Goal: Information Seeking & Learning: Learn about a topic

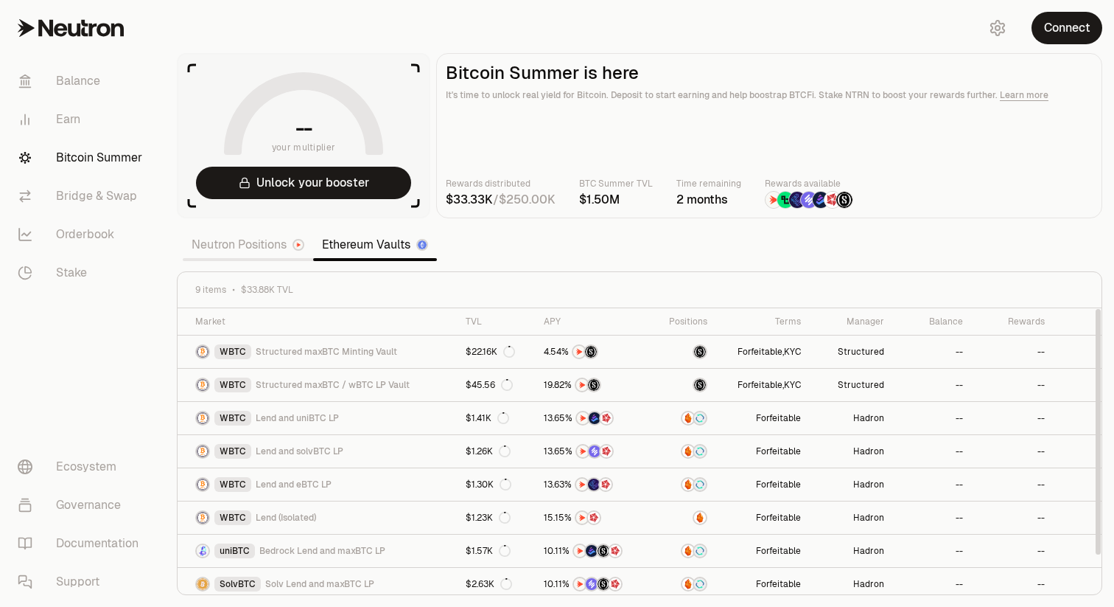
click at [277, 248] on link "Neutron Positions" at bounding box center [248, 244] width 130 height 29
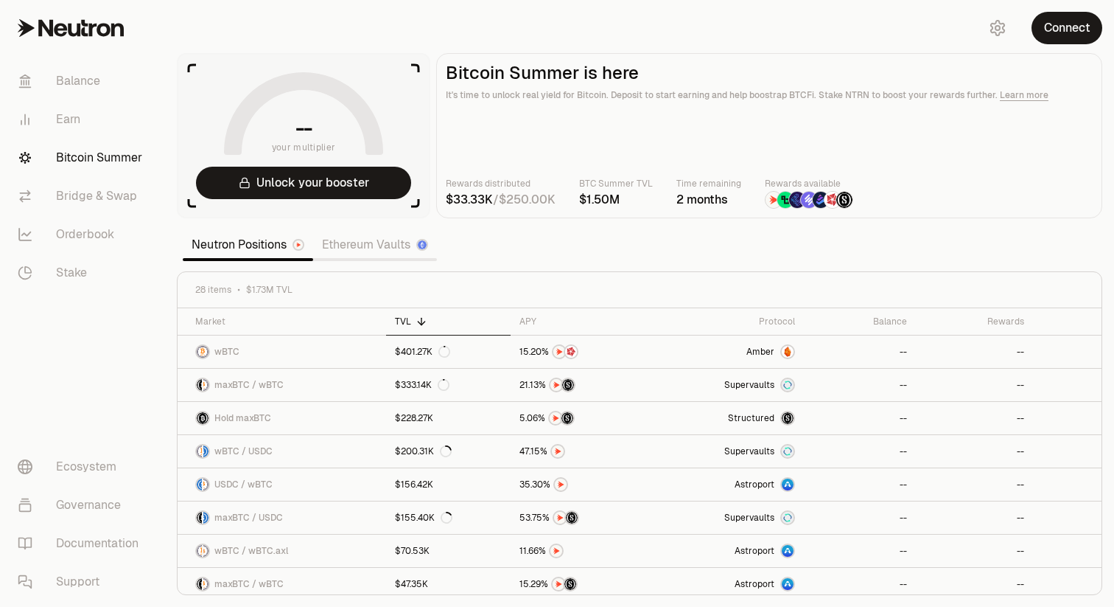
click at [354, 247] on link "Ethereum Vaults" at bounding box center [375, 244] width 124 height 29
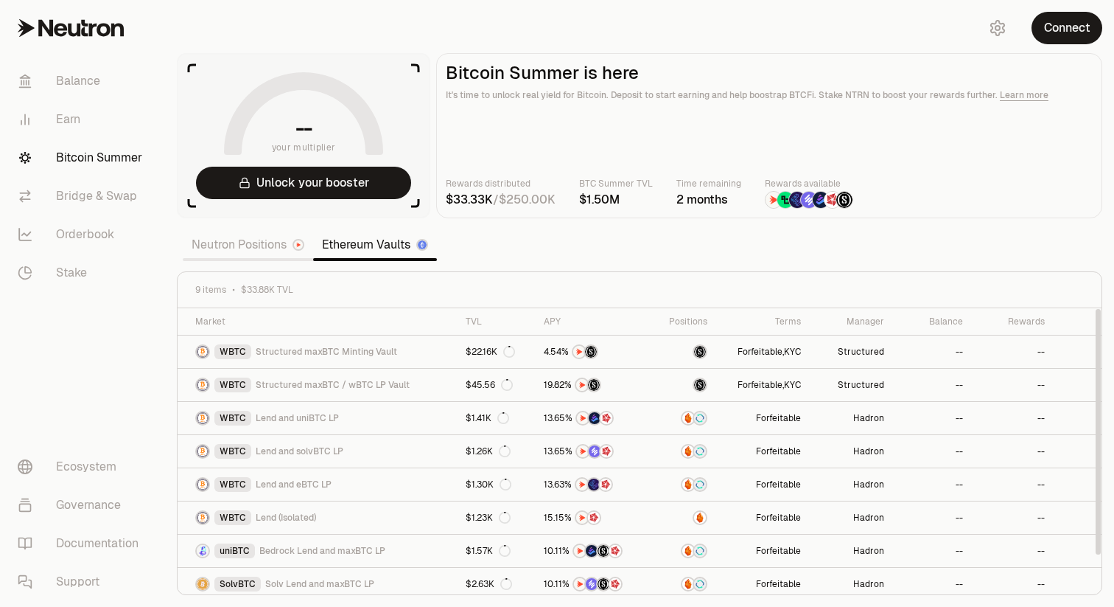
click at [254, 242] on link "Neutron Positions" at bounding box center [248, 244] width 130 height 29
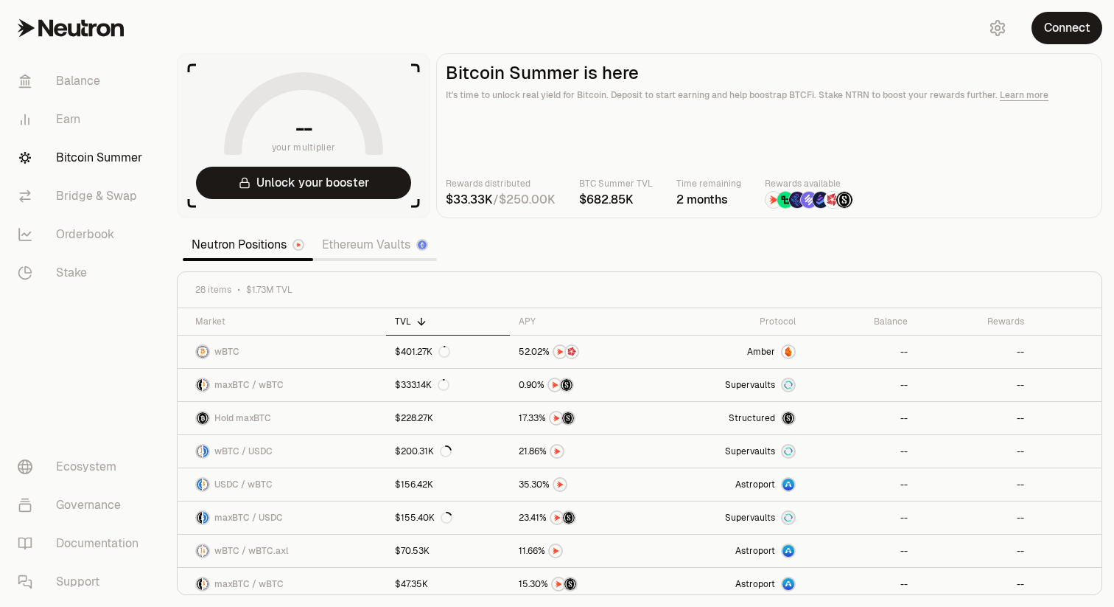
click at [161, 271] on div "Balance Earn Bitcoin Summer Bridge & Swap Orderbook Stake" at bounding box center [82, 177] width 165 height 242
